Goal: Transaction & Acquisition: Purchase product/service

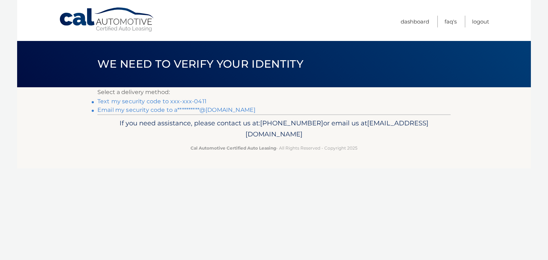
click at [172, 103] on link "Text my security code to xxx-xxx-0411" at bounding box center [151, 101] width 109 height 7
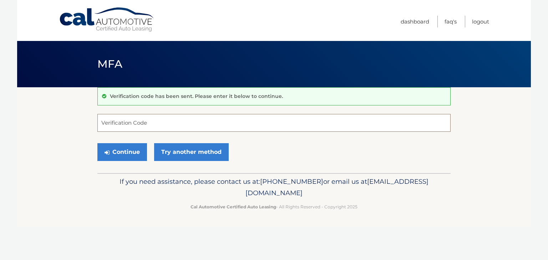
click at [162, 126] on input "Verification Code" at bounding box center [273, 123] width 353 height 18
type input "359137"
click at [128, 152] on button "Continue" at bounding box center [122, 152] width 50 height 18
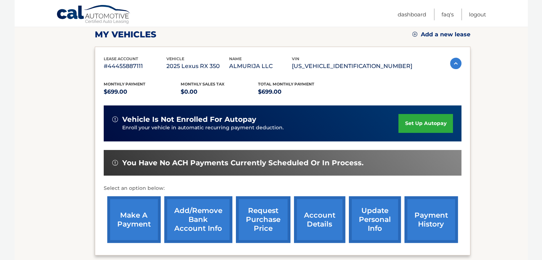
scroll to position [103, 0]
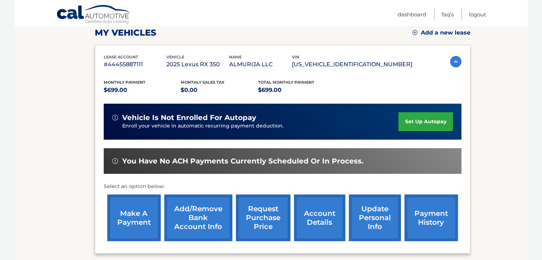
click at [134, 214] on link "make a payment" at bounding box center [134, 218] width 54 height 47
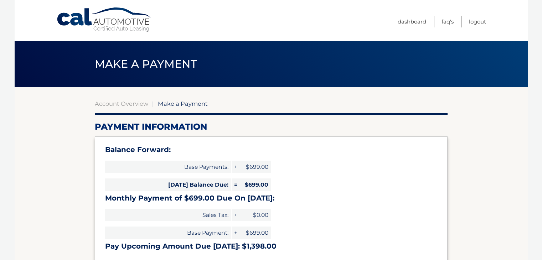
select select "MDdlMGQxZTYtZmQxNy00MzgwLTk3MGQtYWYwYmNlMzkzYmQw"
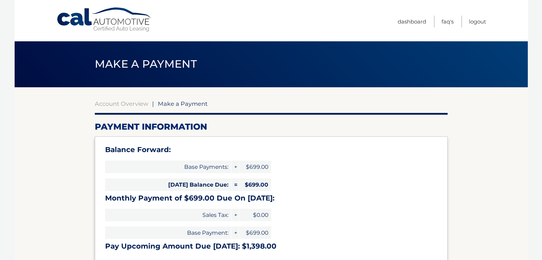
click at [353, 197] on h3 "Monthly Payment of $699.00 Due On Oct 18:" at bounding box center [271, 198] width 332 height 9
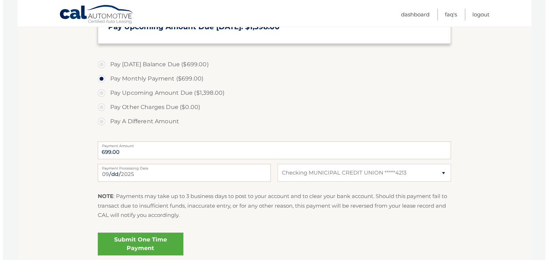
scroll to position [231, 0]
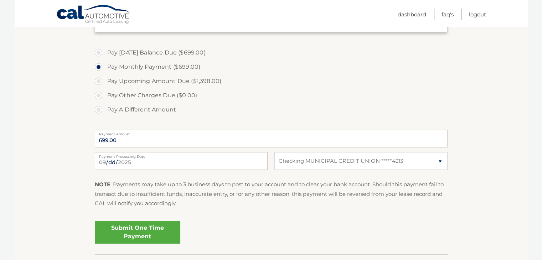
click at [156, 231] on link "Submit One Time Payment" at bounding box center [138, 232] width 86 height 23
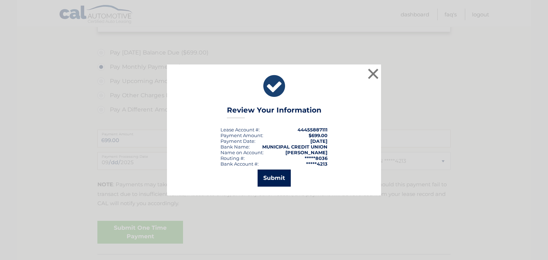
click at [277, 175] on button "Submit" at bounding box center [274, 178] width 33 height 17
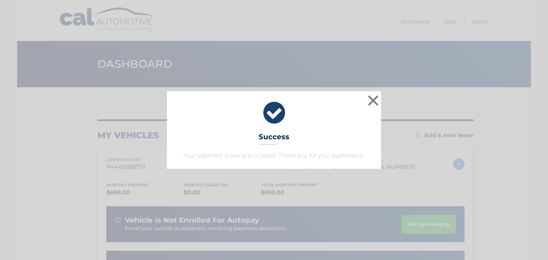
click at [272, 111] on icon at bounding box center [274, 113] width 196 height 26
click at [373, 100] on button "×" at bounding box center [373, 100] width 14 height 14
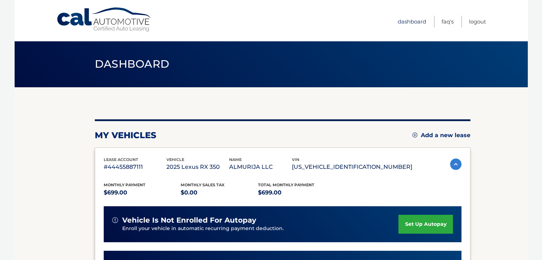
click at [412, 23] on link "Dashboard" at bounding box center [412, 22] width 29 height 12
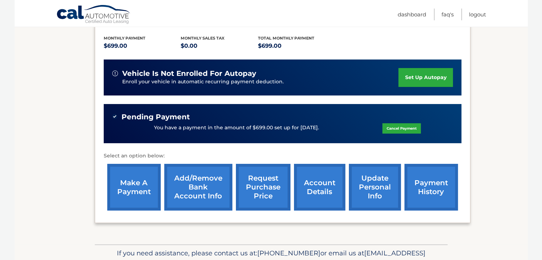
scroll to position [144, 0]
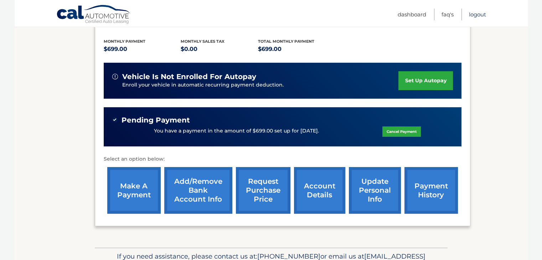
click at [478, 16] on link "Logout" at bounding box center [477, 15] width 17 height 12
